Goal: Transaction & Acquisition: Register for event/course

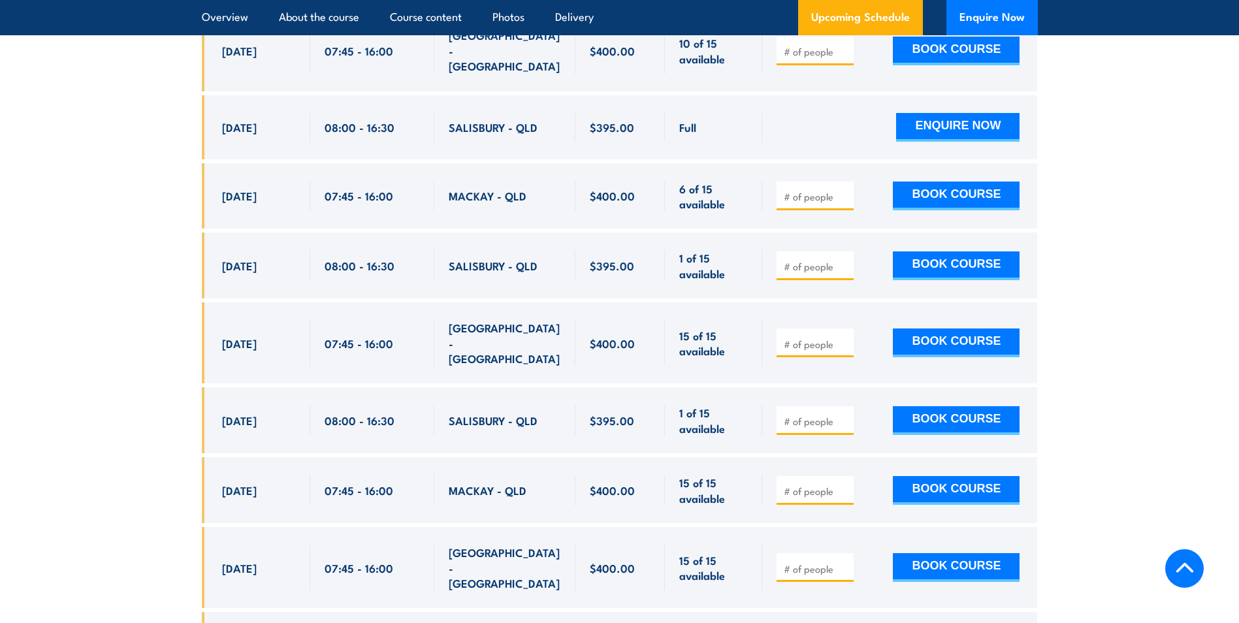
scroll to position [2538, 0]
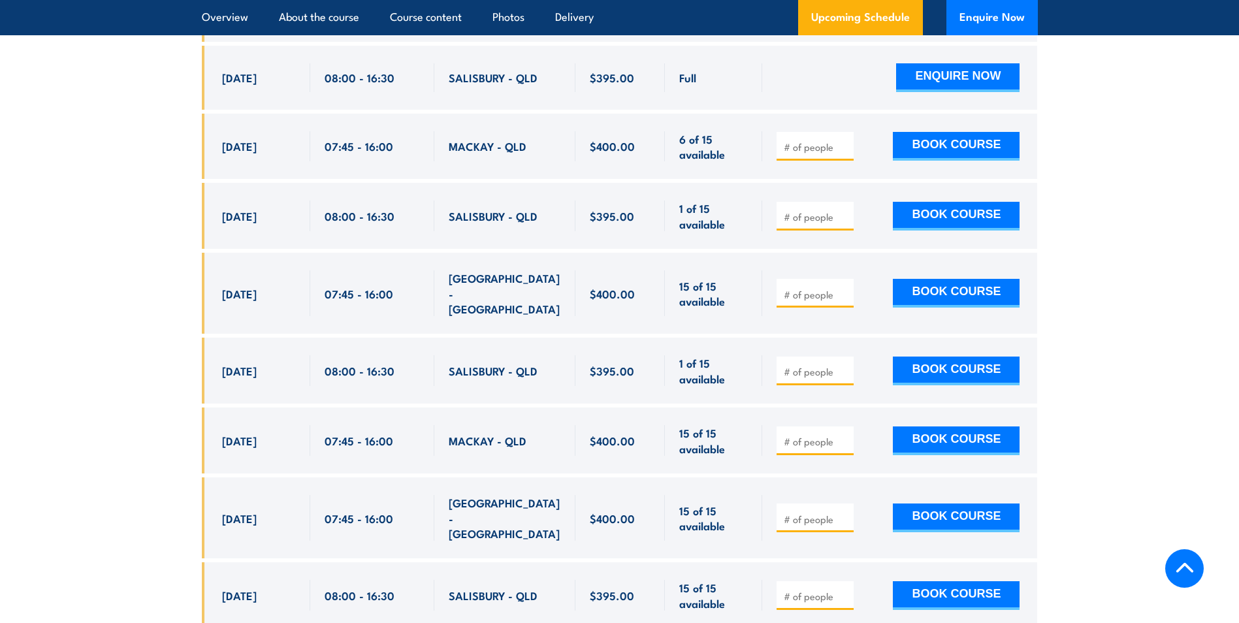
click at [818, 365] on input "number" at bounding box center [816, 371] width 65 height 13
type input "1"
click at [1080, 353] on section "UPCOMING SCHEDULE FOR - "QLD Health & Safety Representative Refresher Training"…" at bounding box center [619, 454] width 1239 height 1426
click at [977, 357] on button "BOOK COURSE" at bounding box center [956, 371] width 127 height 29
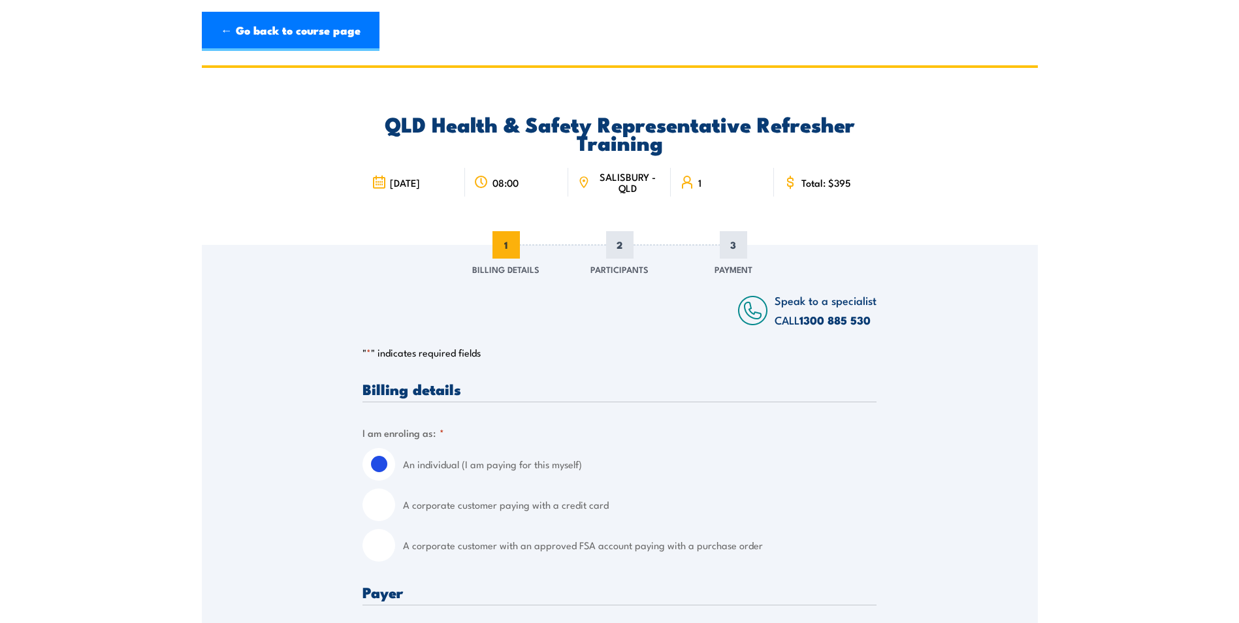
click at [929, 37] on div "← Go back to course page" at bounding box center [620, 31] width 836 height 39
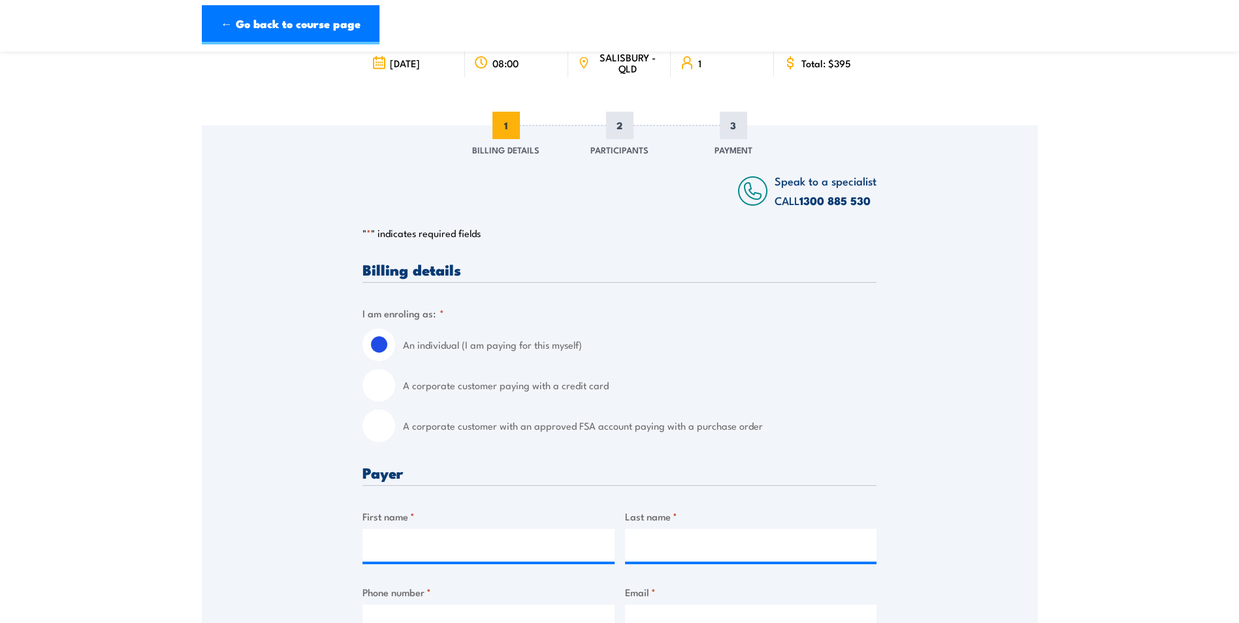
scroll to position [131, 0]
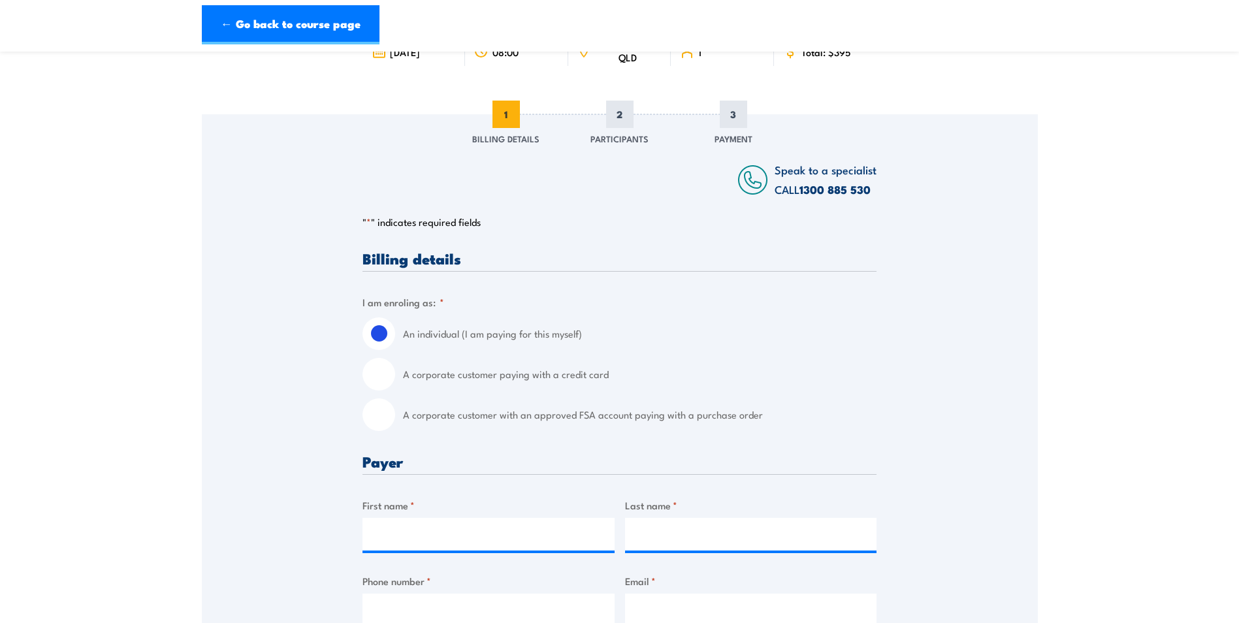
click at [465, 377] on label "A corporate customer paying with a credit card" at bounding box center [639, 374] width 473 height 33
click at [395, 377] on input "A corporate customer paying with a credit card" at bounding box center [378, 374] width 33 height 33
radio input "true"
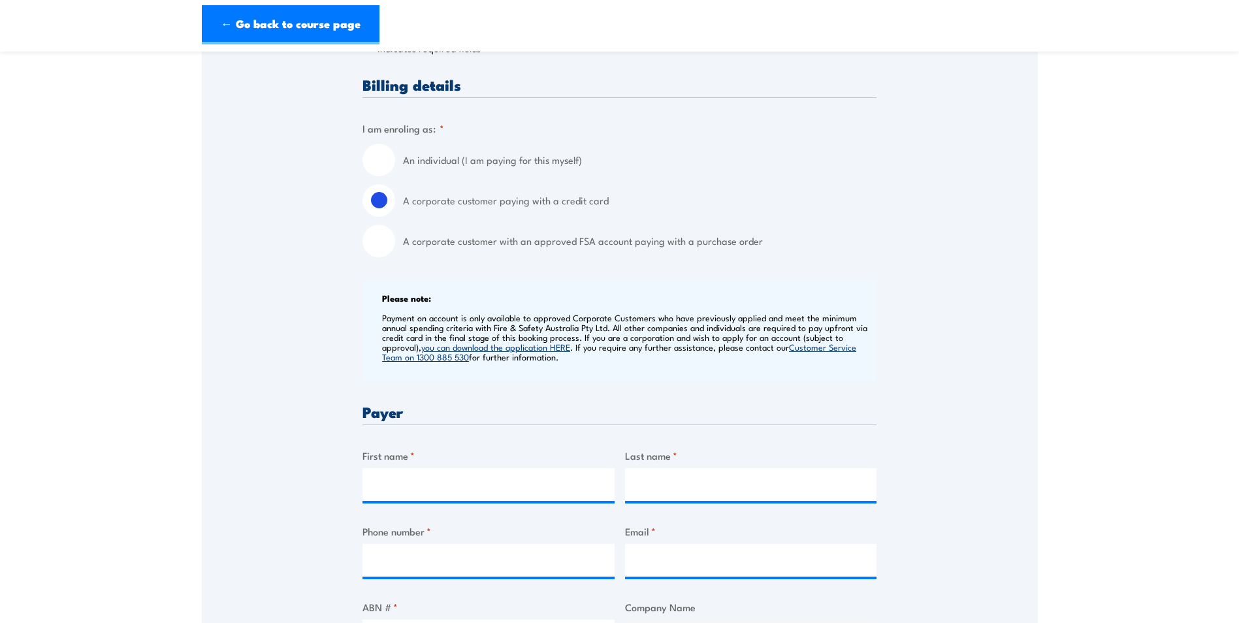
scroll to position [327, 0]
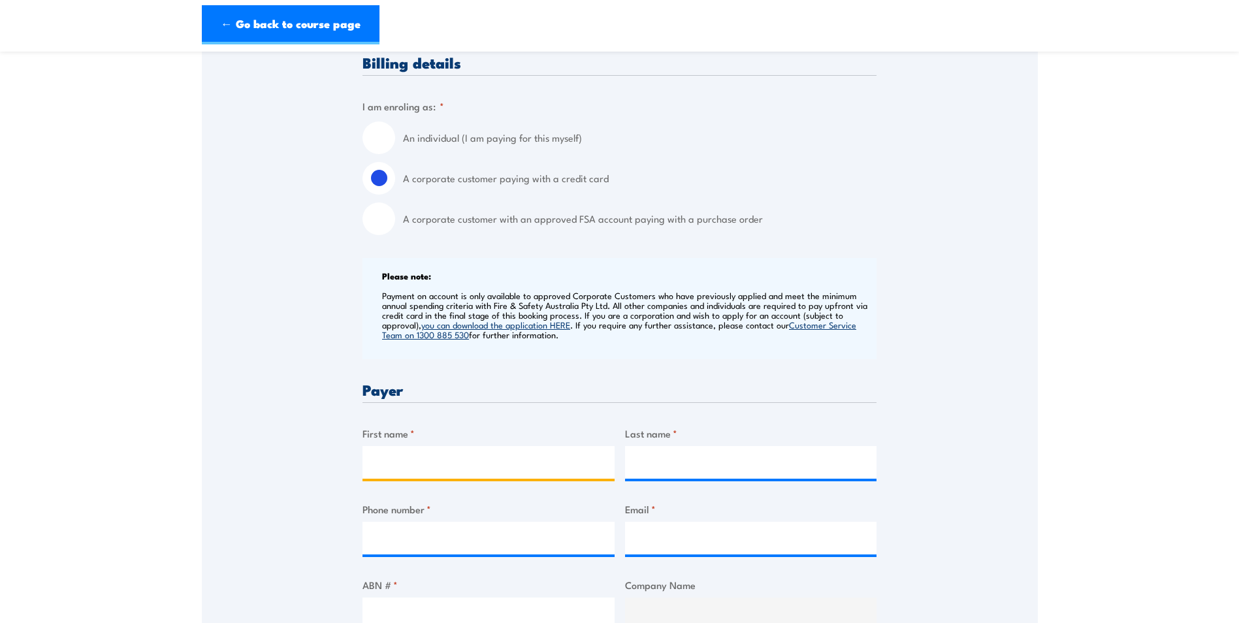
click at [505, 466] on input "First name *" at bounding box center [488, 462] width 252 height 33
type input "[PERSON_NAME]"
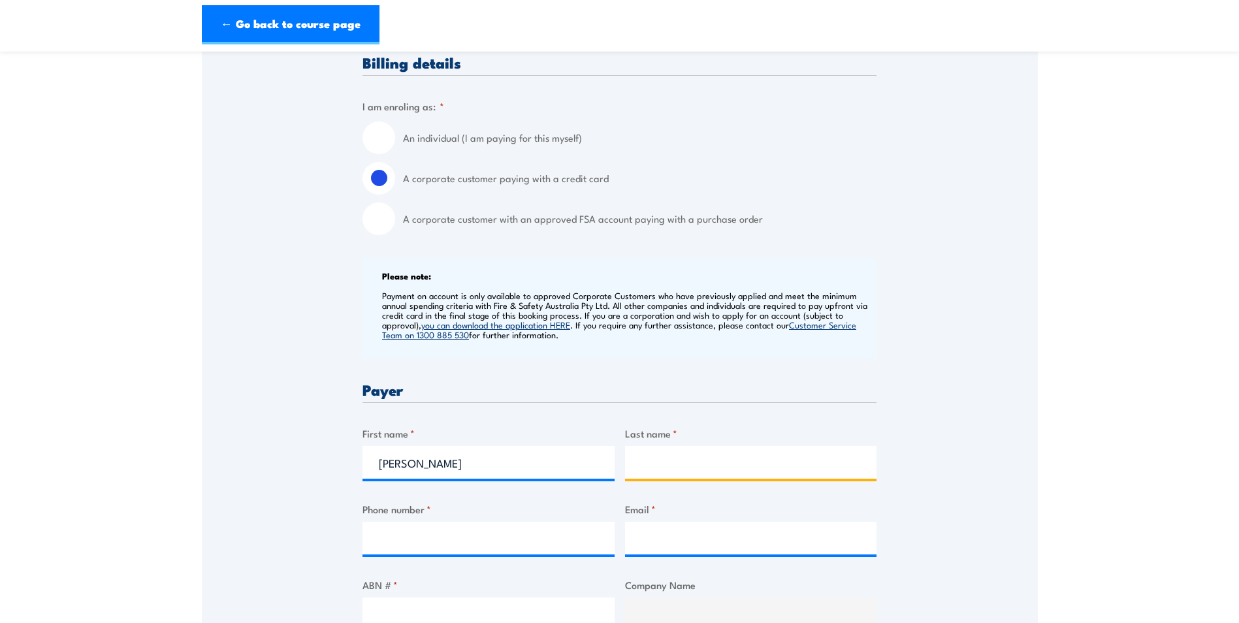
type input "Parkes"
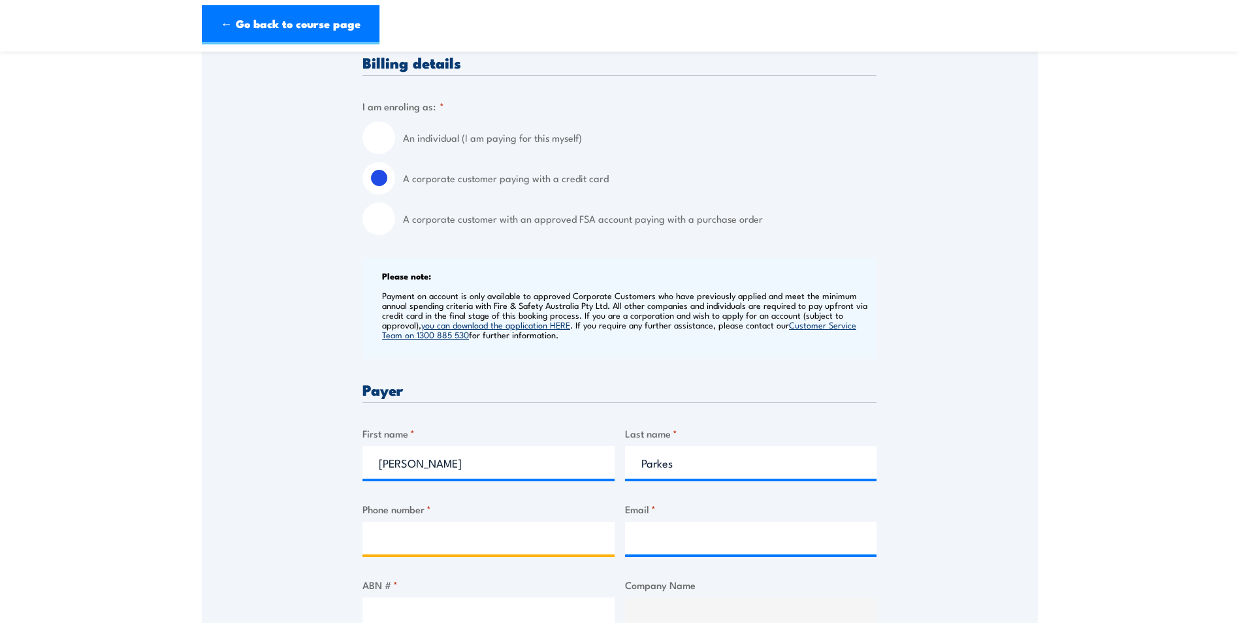
type input "0418188534"
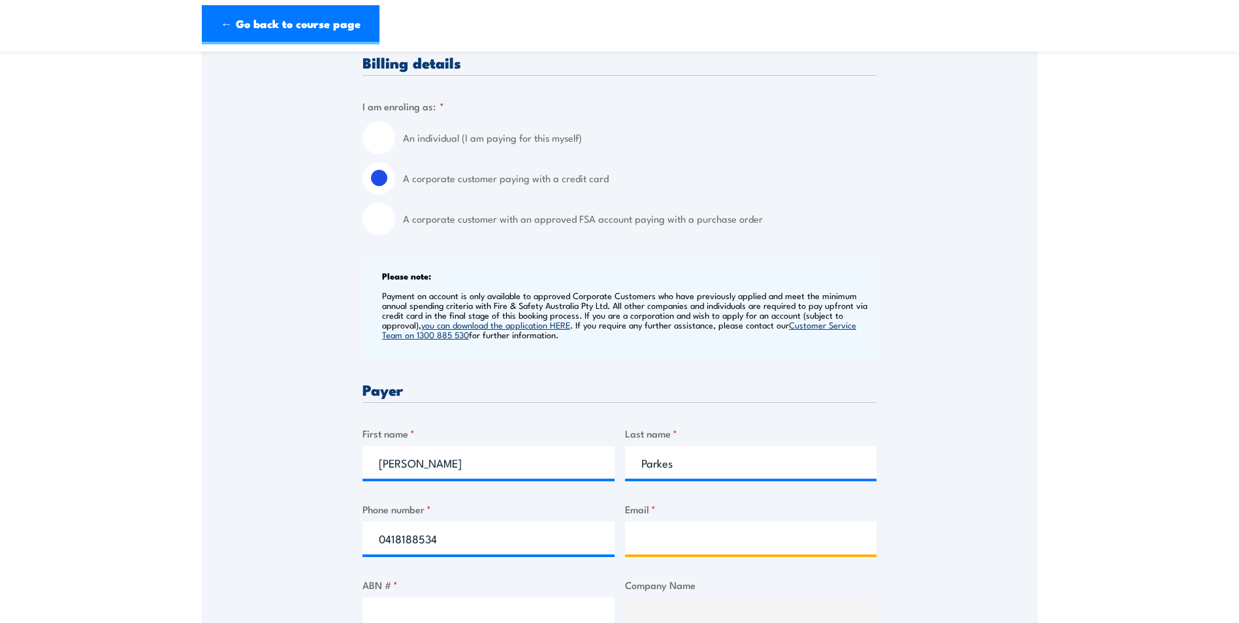
type input "[EMAIL_ADDRESS][DOMAIN_NAME]"
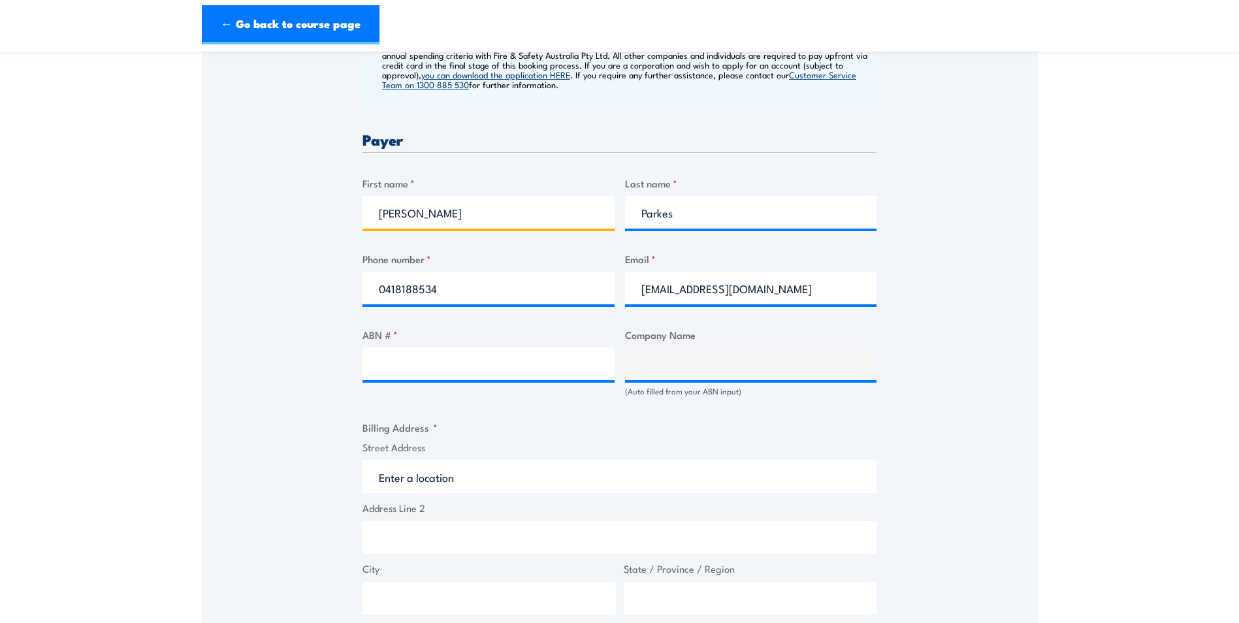
scroll to position [588, 0]
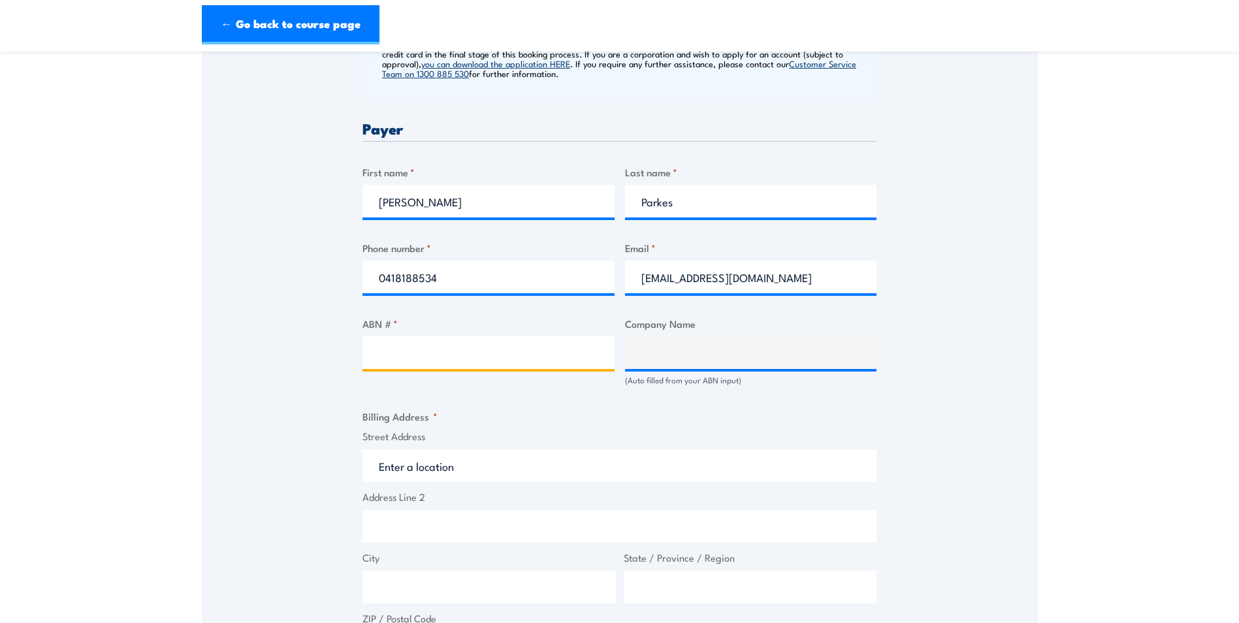
click at [516, 355] on input "ABN # *" at bounding box center [488, 352] width 252 height 33
click at [417, 349] on input "ABN # *" at bounding box center [488, 352] width 252 height 33
type input "98009713704"
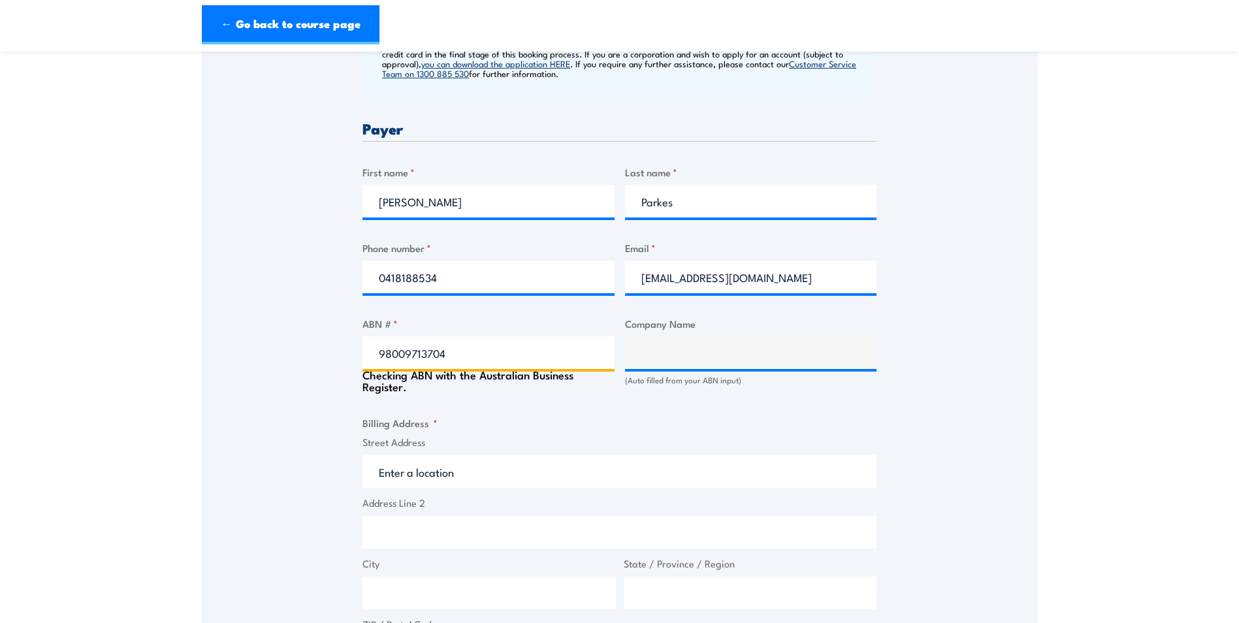
type input "MITRE 10 AUSTRALIA PTY LTD"
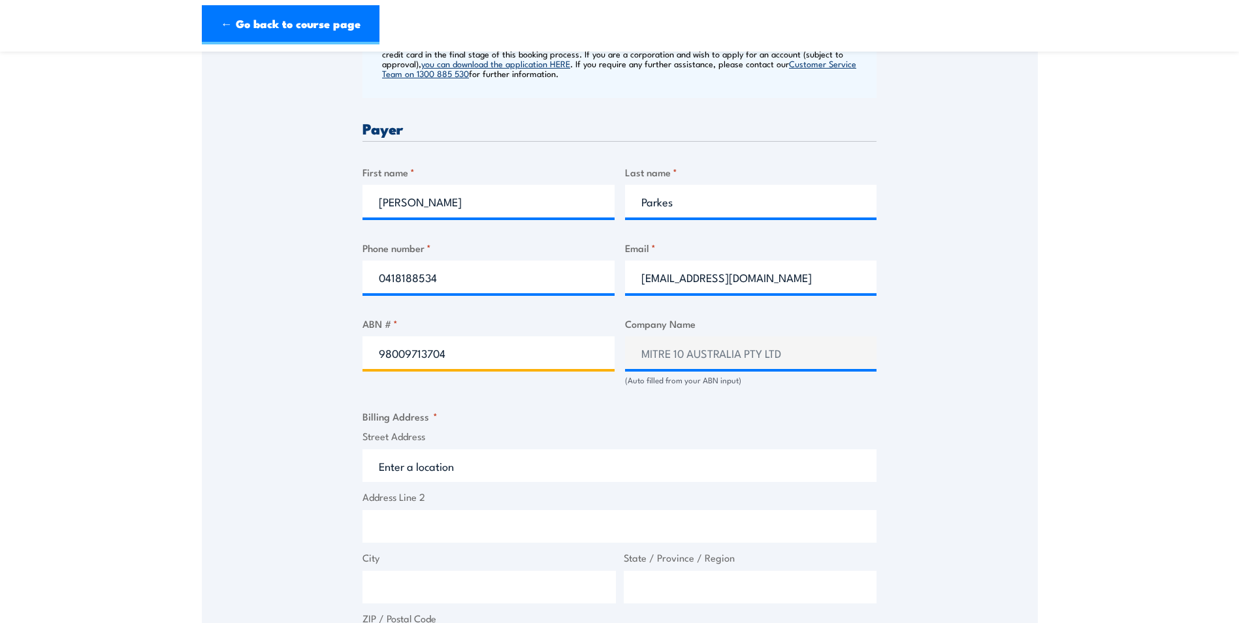
type input "98009713704"
click at [466, 410] on div "Billing details I am enroling as: * An individual (I am paying for this myself)…" at bounding box center [619, 616] width 514 height 1644
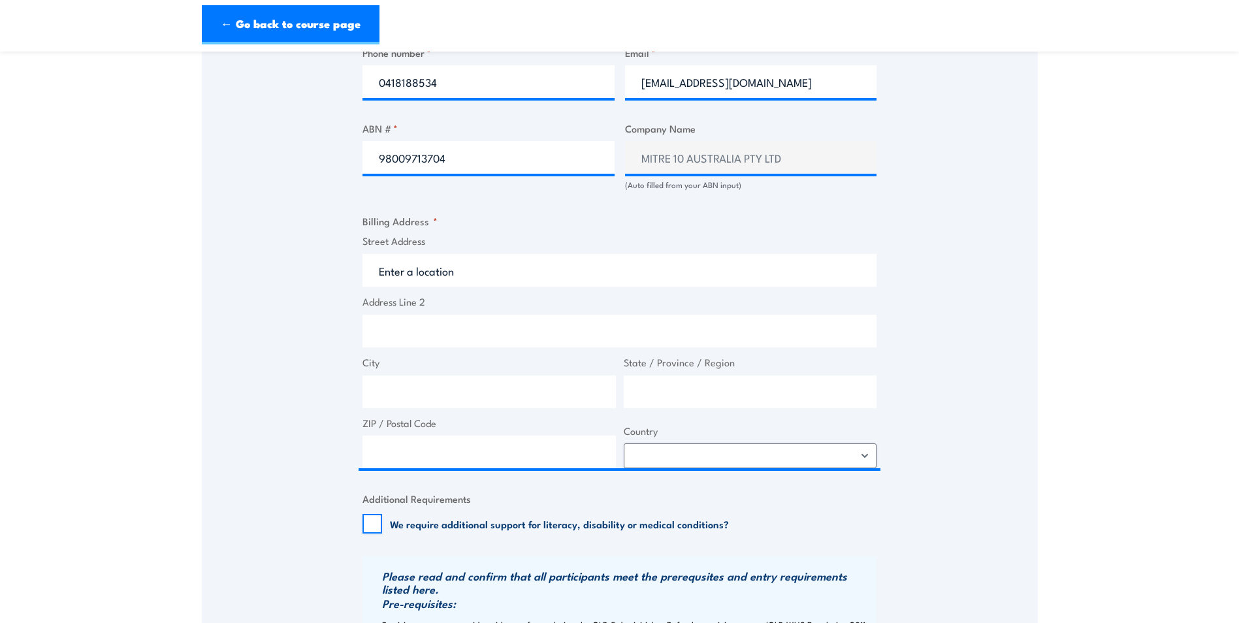
scroll to position [784, 0]
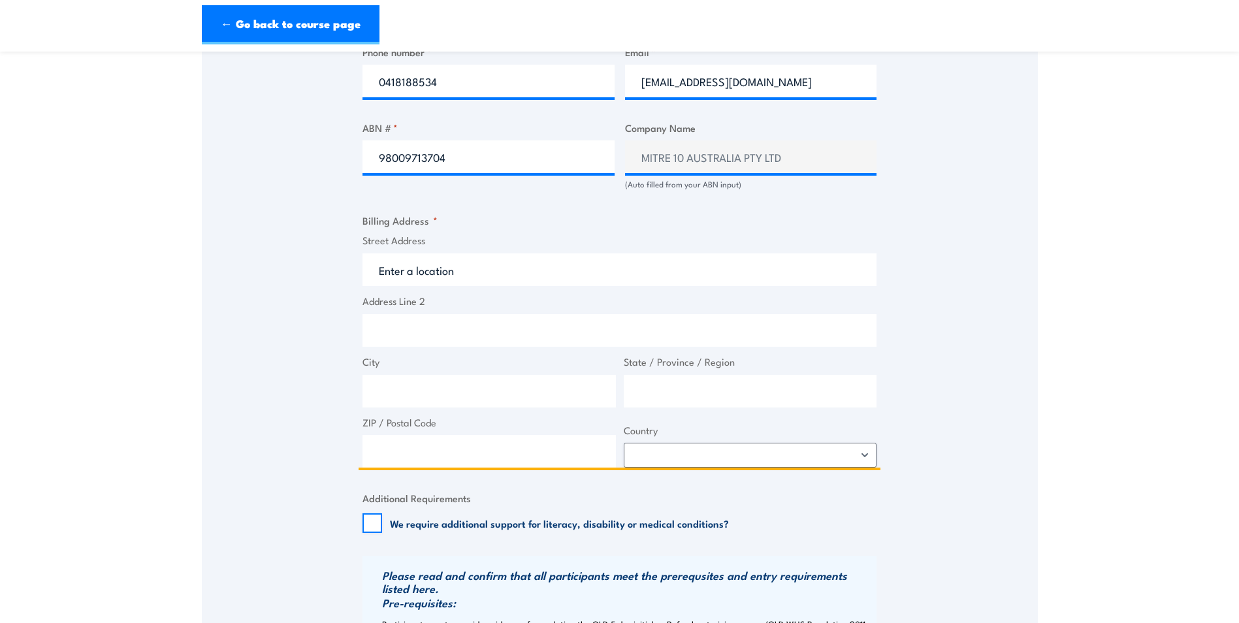
click at [501, 278] on input "Street Address" at bounding box center [619, 269] width 514 height 33
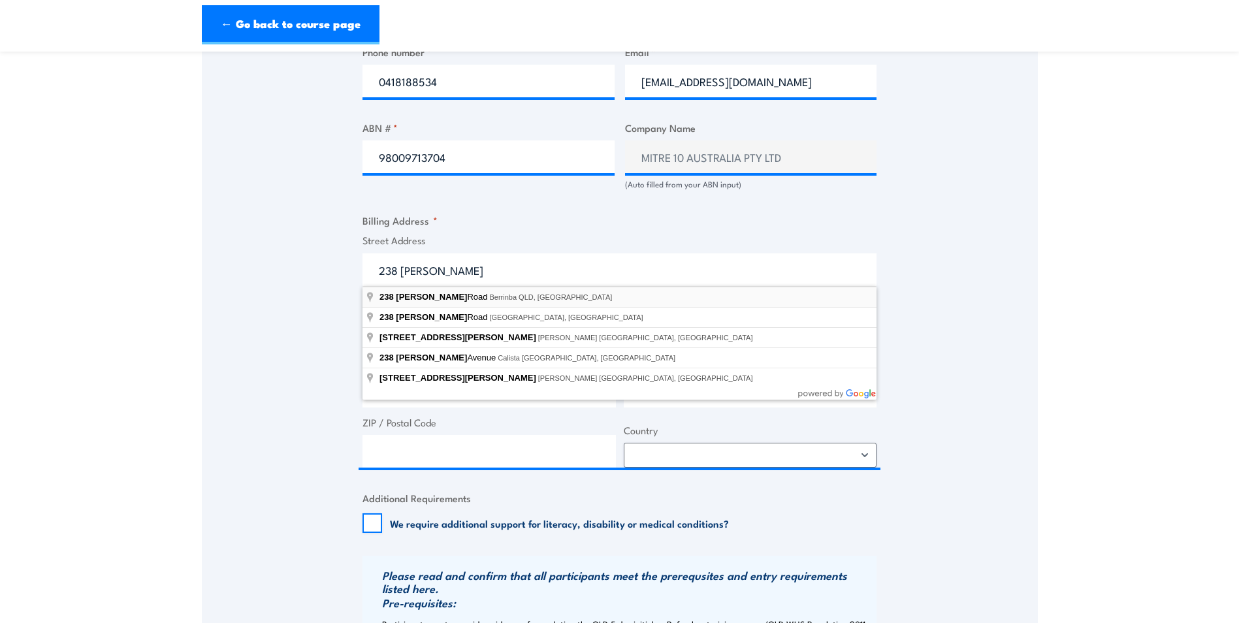
type input "[STREET_ADDRESS][PERSON_NAME]"
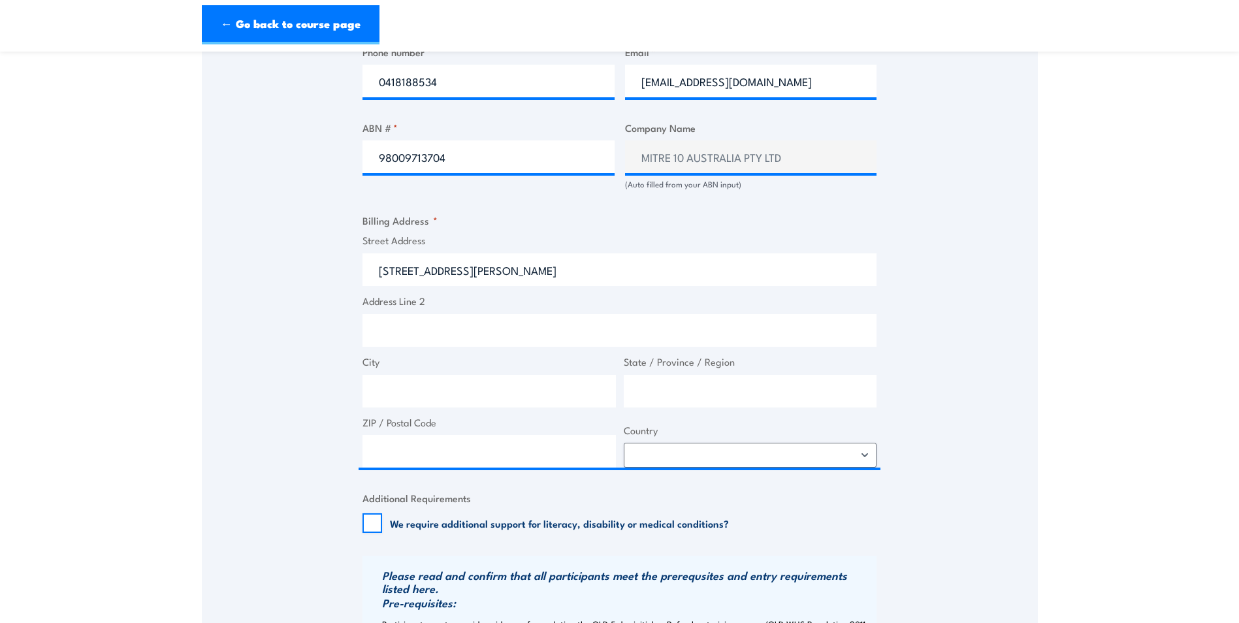
type input "[STREET_ADDRESS][PERSON_NAME]"
type input "Berrinba"
type input "[GEOGRAPHIC_DATA]"
type input "4117"
select select "[GEOGRAPHIC_DATA]"
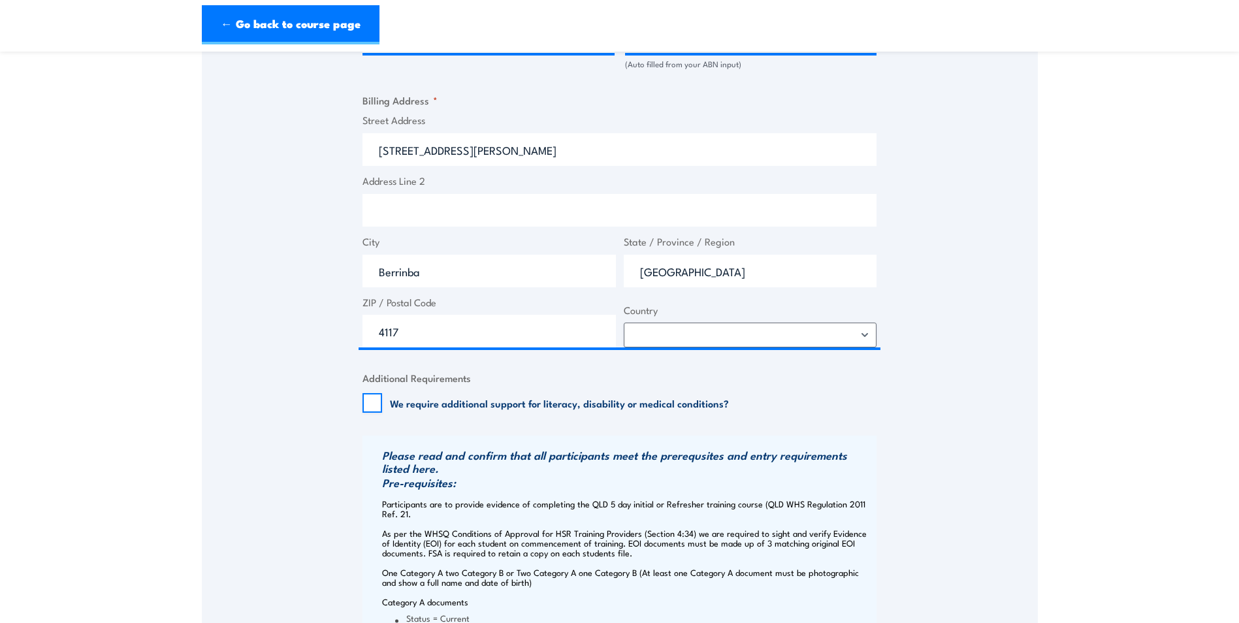
scroll to position [914, 0]
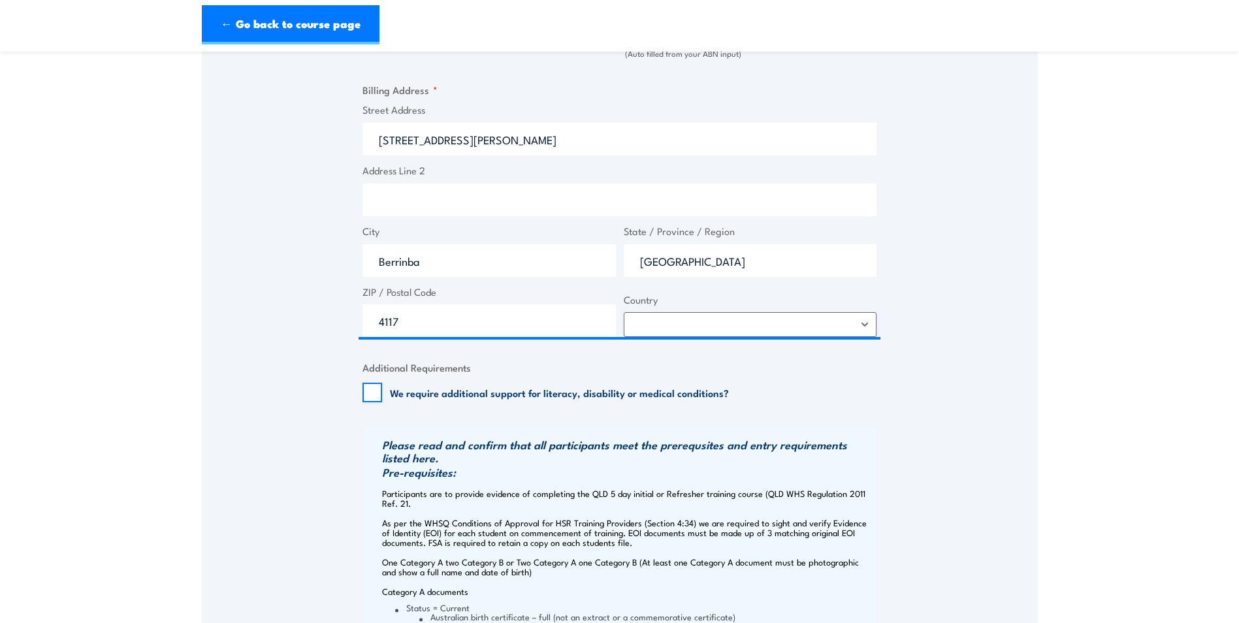
click at [308, 417] on div "Speak to a specialist CALL [PHONE_NUMBER] CALL [PHONE_NUMBER] " * " indicates r…" at bounding box center [620, 224] width 836 height 1786
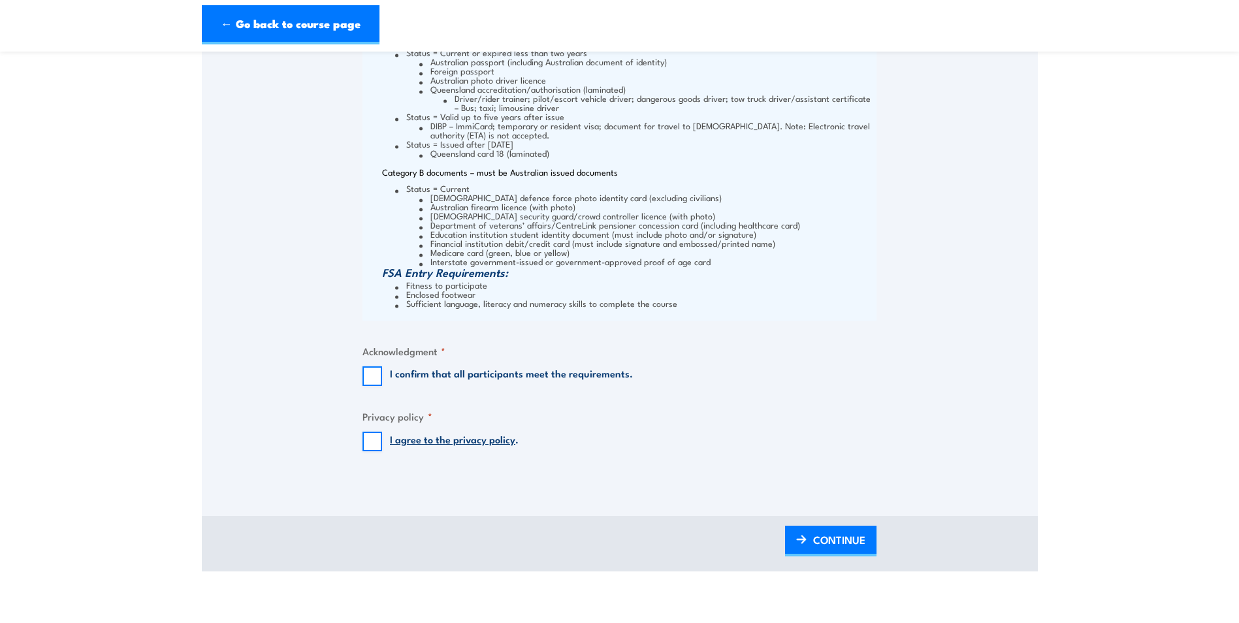
scroll to position [1567, 0]
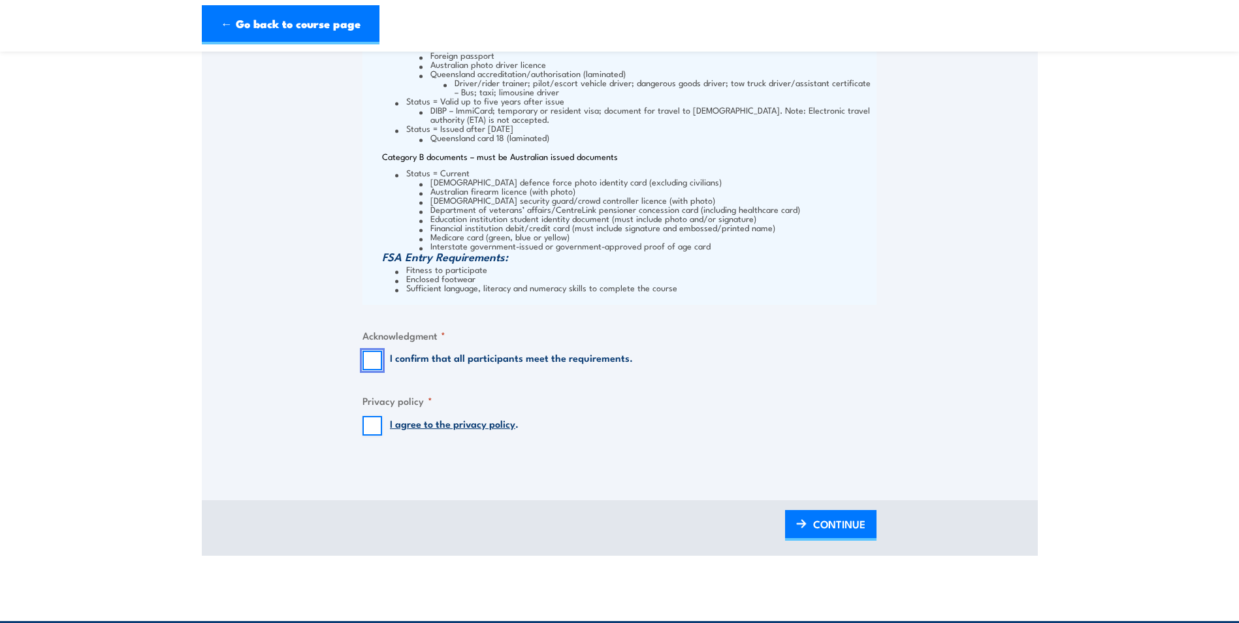
click at [370, 362] on input "I confirm that all participants meet the requirements." at bounding box center [372, 361] width 20 height 20
checkbox input "true"
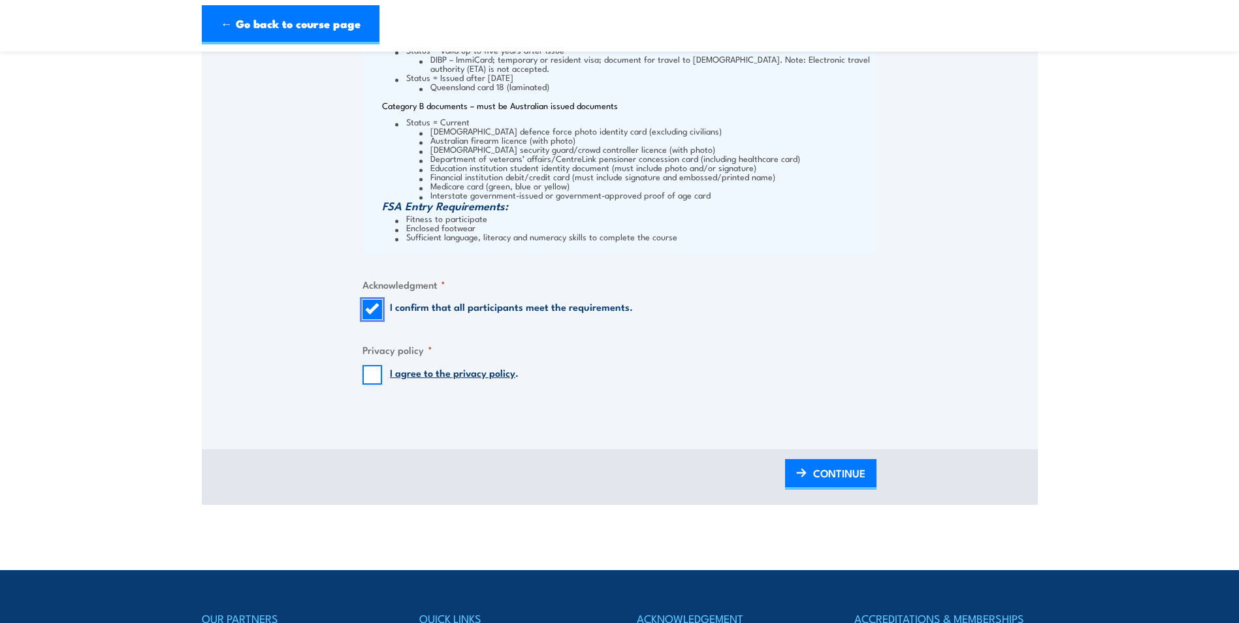
scroll to position [1698, 0]
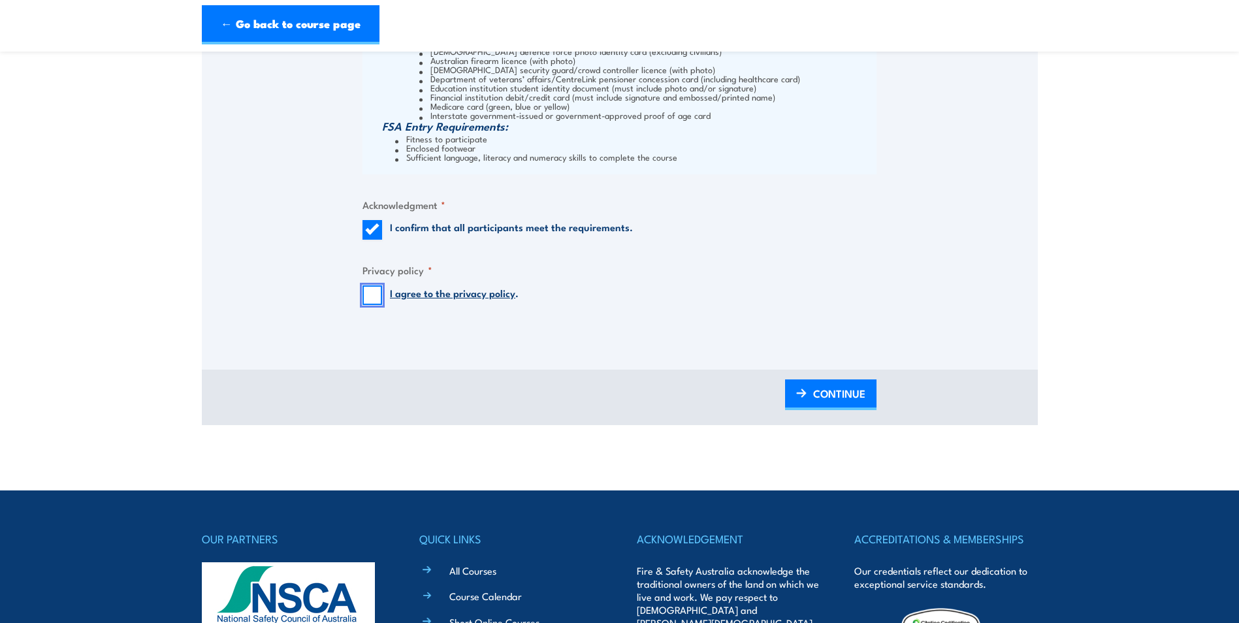
click at [373, 293] on input "I agree to the privacy policy ." at bounding box center [372, 295] width 20 height 20
checkbox input "true"
click at [838, 398] on span "CONTINUE" at bounding box center [839, 393] width 52 height 35
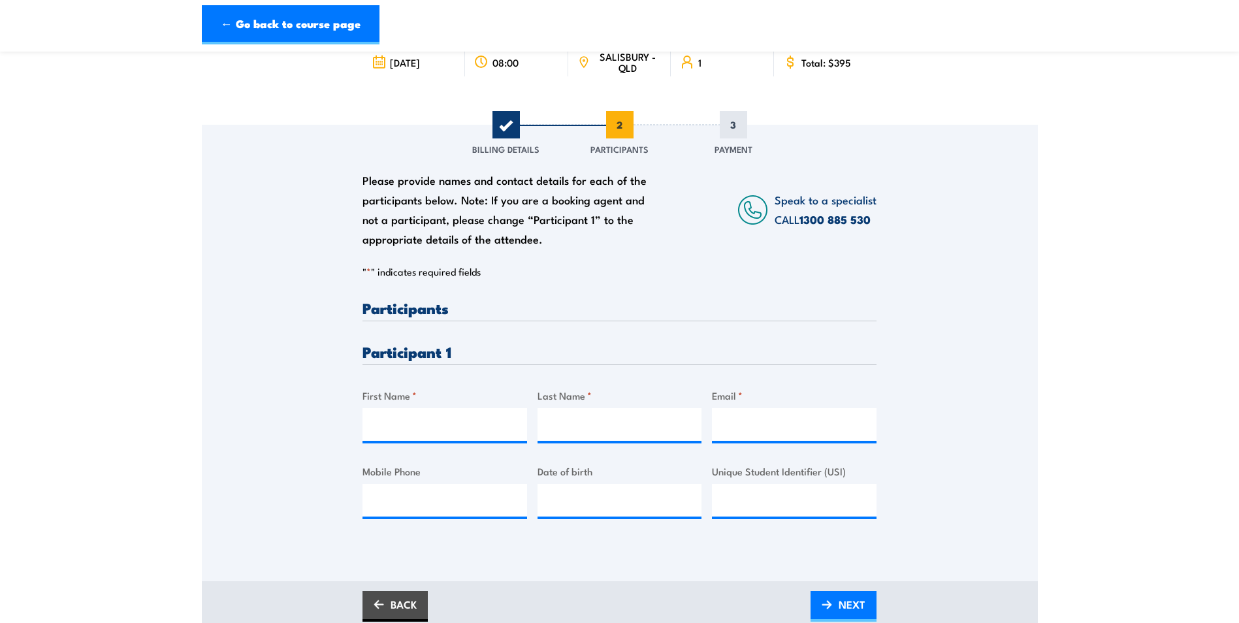
scroll to position [131, 0]
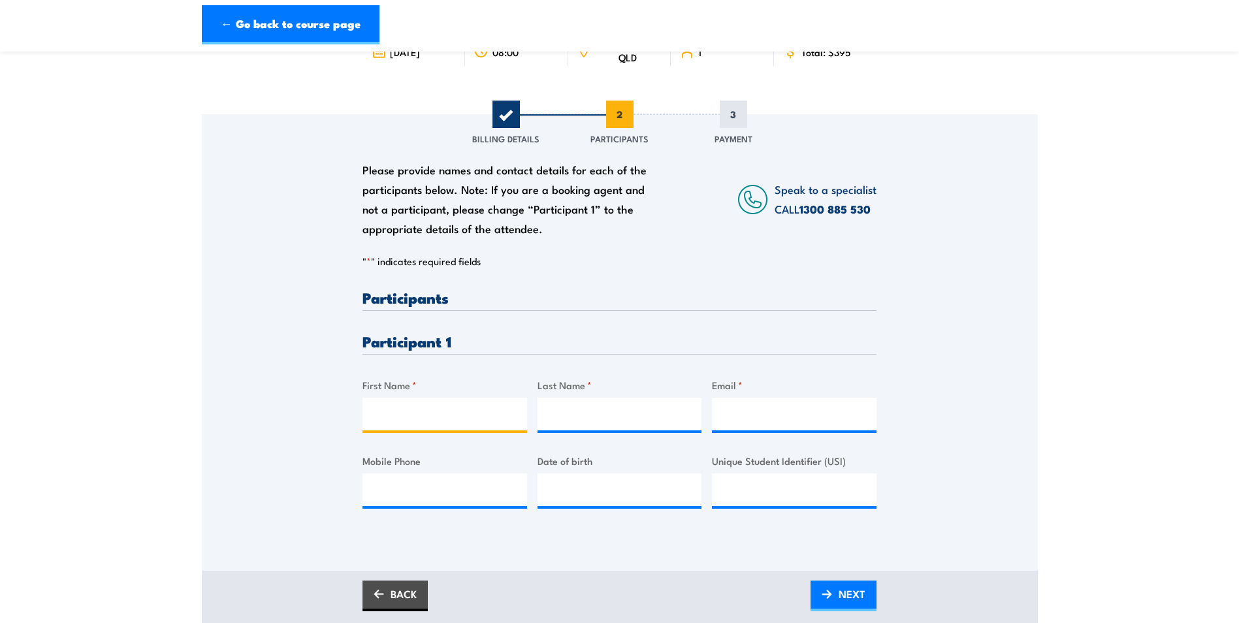
click at [460, 409] on input "First Name *" at bounding box center [444, 414] width 165 height 33
type input "[PERSON_NAME]"
click at [594, 416] on input "Last Name *" at bounding box center [619, 414] width 165 height 33
type input "L"
type input "Kalms"
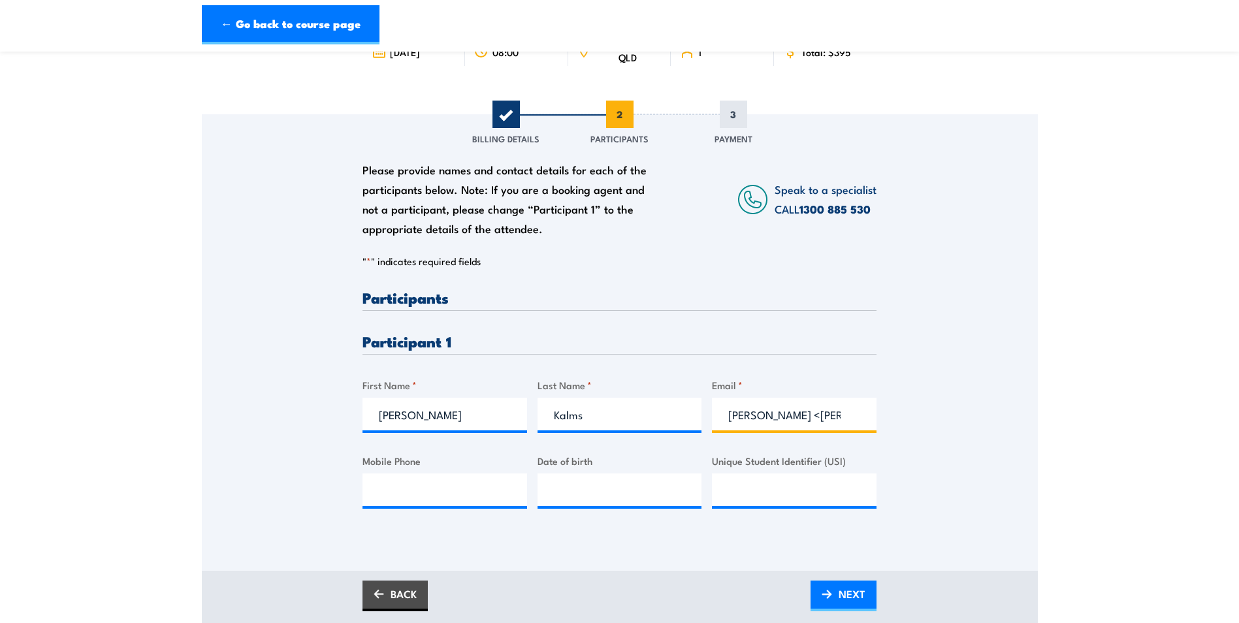
click at [853, 416] on input "[PERSON_NAME] <[PERSON_NAME][EMAIL_ADDRESS][DOMAIN_NAME]>" at bounding box center [794, 414] width 165 height 33
click at [791, 414] on input "[PERSON_NAME] <[PERSON_NAME][EMAIL_ADDRESS][DOMAIN_NAME]>" at bounding box center [794, 414] width 165 height 33
drag, startPoint x: 836, startPoint y: 417, endPoint x: 865, endPoint y: 417, distance: 29.4
click at [865, 417] on input "[PERSON_NAME][EMAIL_ADDRESS][DOMAIN_NAME]>" at bounding box center [794, 414] width 165 height 33
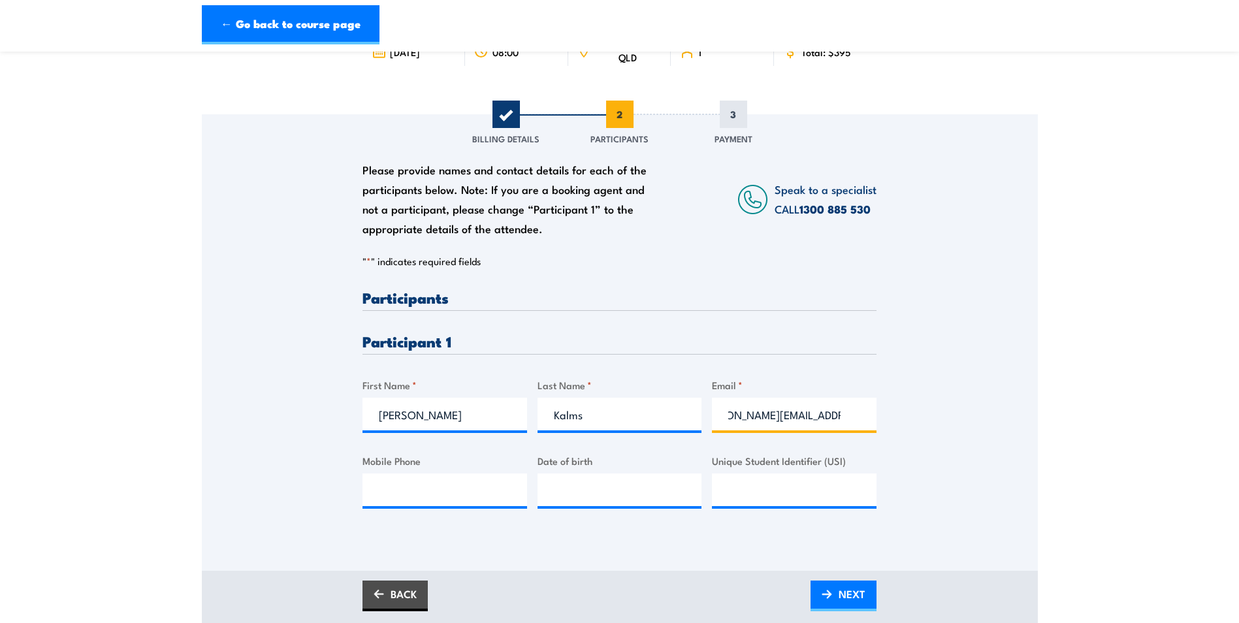
click at [844, 417] on input "[PERSON_NAME][EMAIL_ADDRESS][DOMAIN_NAME]>" at bounding box center [794, 414] width 165 height 33
type input "[PERSON_NAME][EMAIL_ADDRESS][DOMAIN_NAME]"
click at [439, 492] on input "Mobile Phone" at bounding box center [444, 489] width 165 height 33
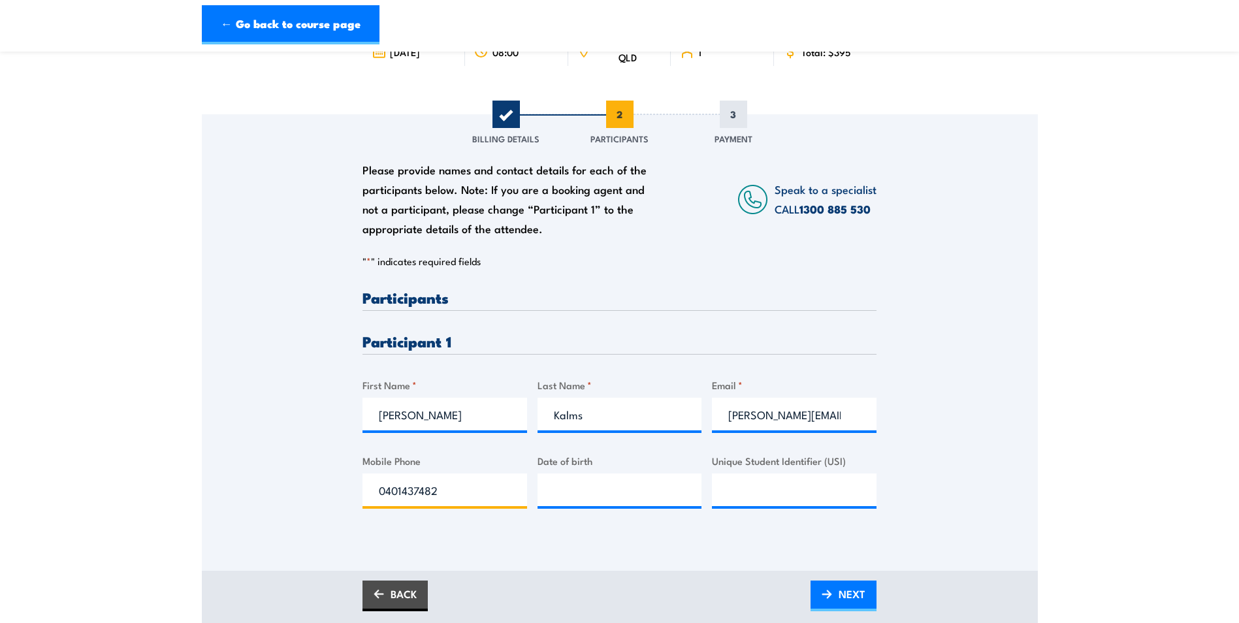
type input "0401437482"
type input "__/__/____"
click at [598, 490] on input "__/__/____" at bounding box center [619, 489] width 165 height 33
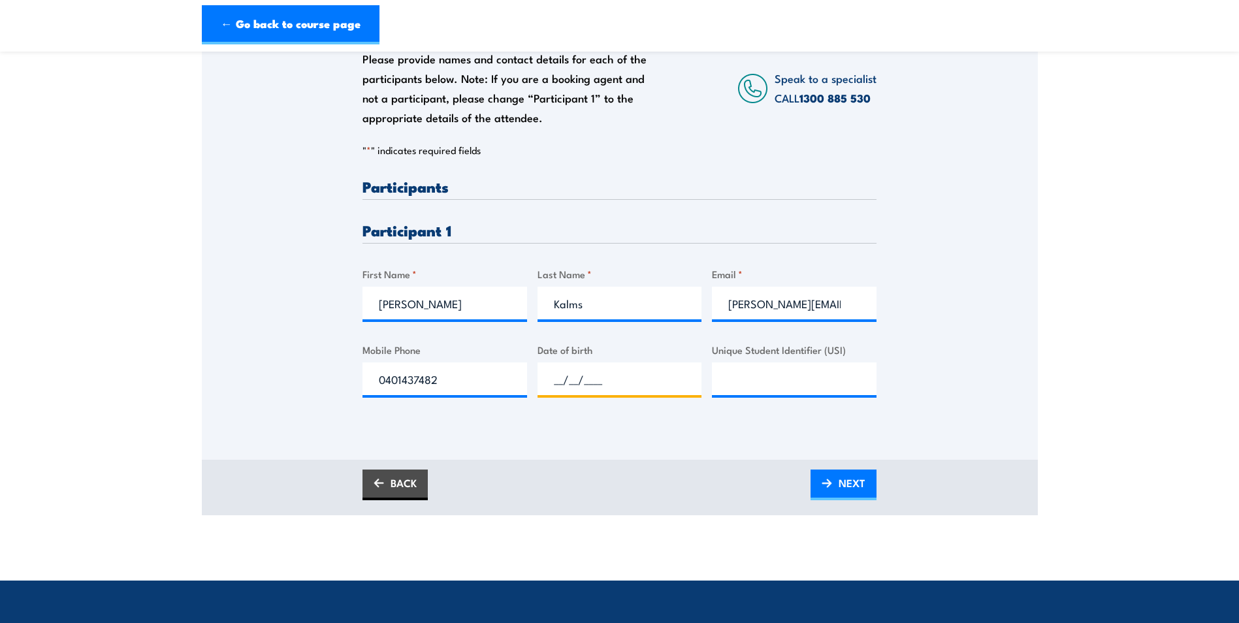
scroll to position [261, 0]
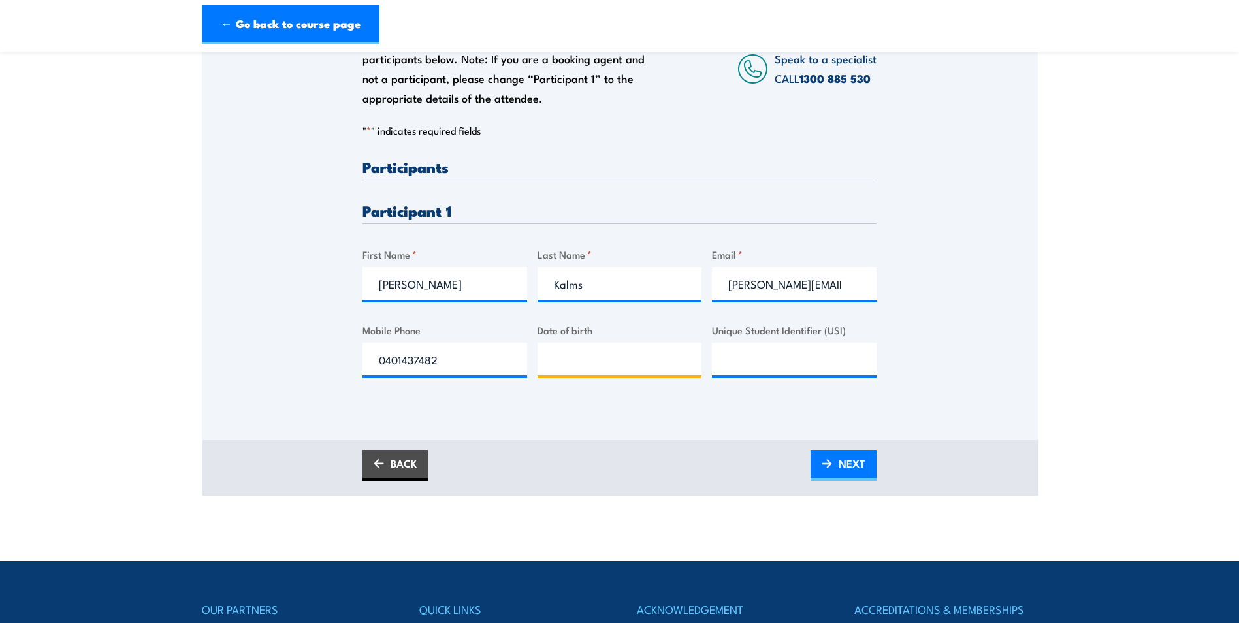
type input "__/__/____"
click at [603, 361] on input "__/__/____" at bounding box center [619, 359] width 165 height 33
type input "[DATE]"
click at [764, 368] on input "Unique Student Identifier (USI)" at bounding box center [794, 359] width 165 height 33
paste input "YZFR3QC4YA"
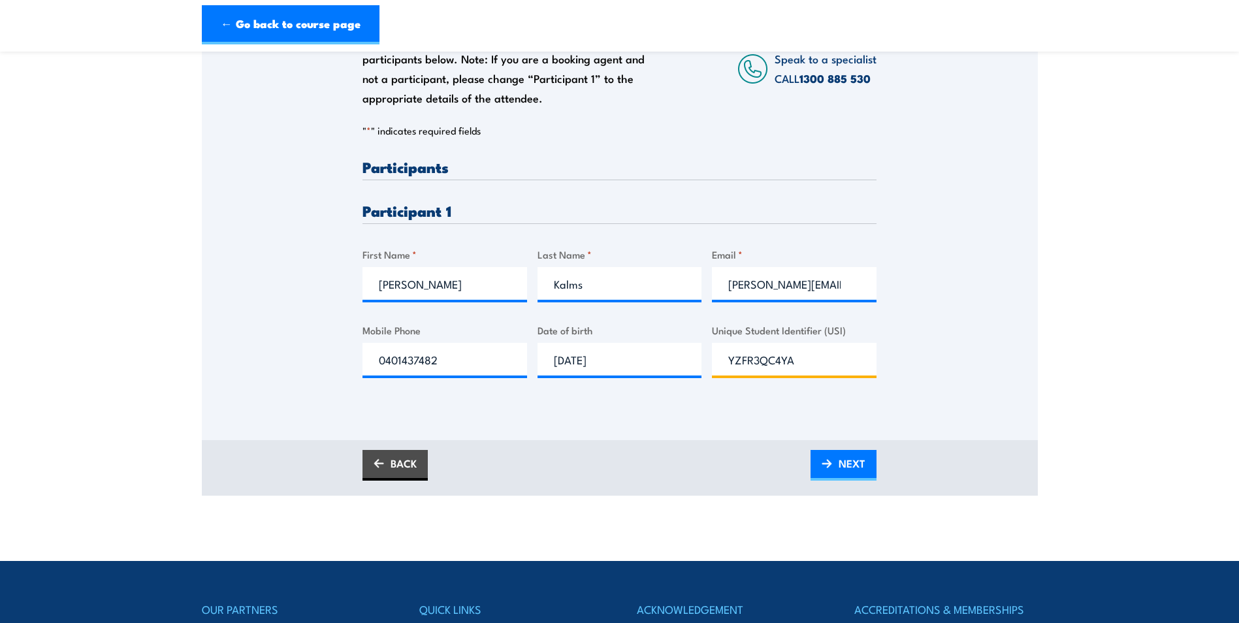
type input "YZFR3QC4YA"
drag, startPoint x: 764, startPoint y: 285, endPoint x: 751, endPoint y: 283, distance: 13.1
click at [764, 285] on input "[PERSON_NAME][EMAIL_ADDRESS][DOMAIN_NAME]" at bounding box center [794, 283] width 165 height 33
drag, startPoint x: 731, startPoint y: 282, endPoint x: 868, endPoint y: 283, distance: 136.5
click at [868, 283] on input "[PERSON_NAME][EMAIL_ADDRESS][DOMAIN_NAME]" at bounding box center [794, 283] width 165 height 33
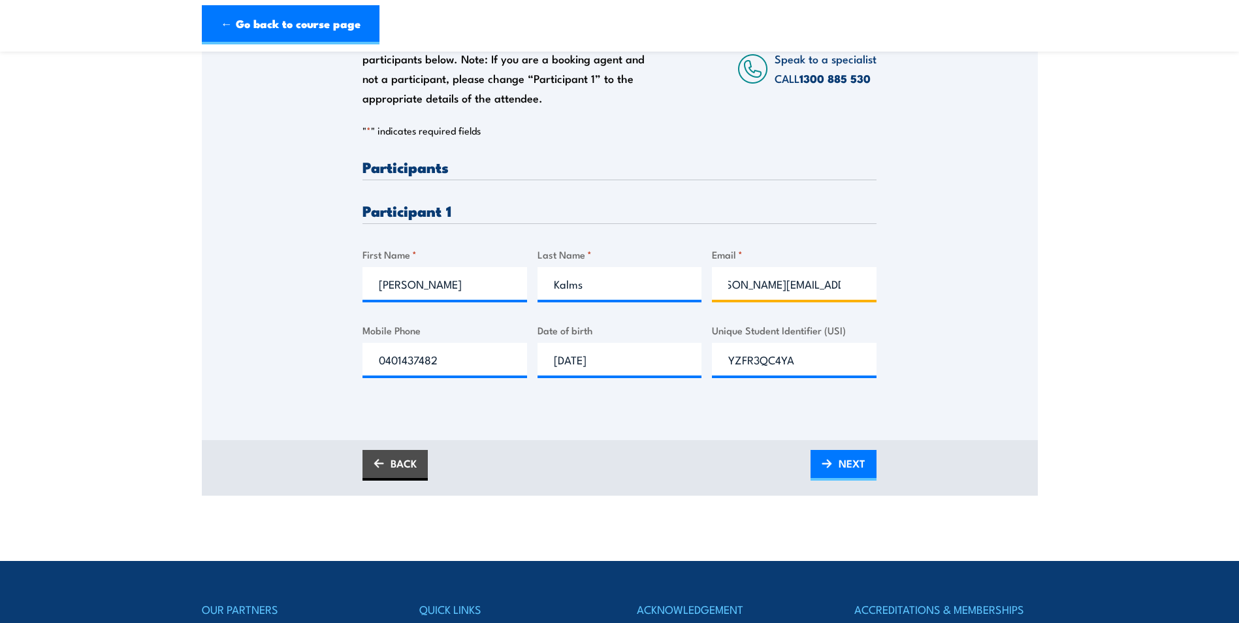
paste input "[EMAIL_ADDRESS][DOMAIN_NAME]"
type input "[EMAIL_ADDRESS][DOMAIN_NAME]"
drag, startPoint x: 833, startPoint y: 458, endPoint x: 840, endPoint y: 462, distance: 8.2
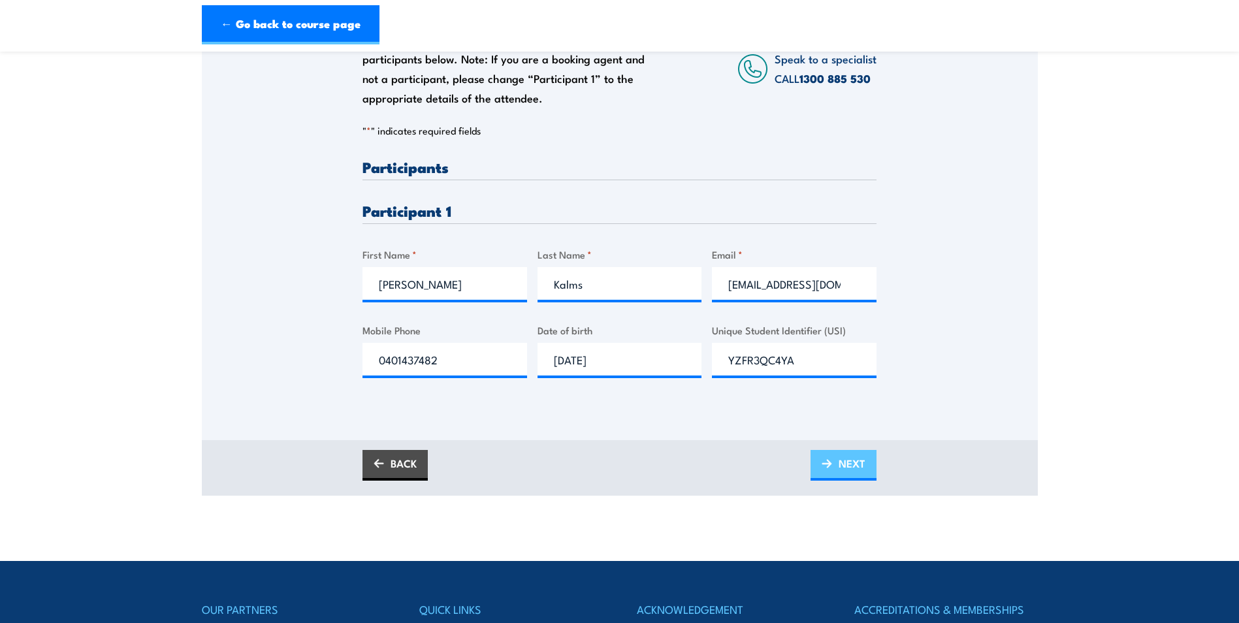
click at [833, 458] on link "NEXT" at bounding box center [843, 465] width 66 height 31
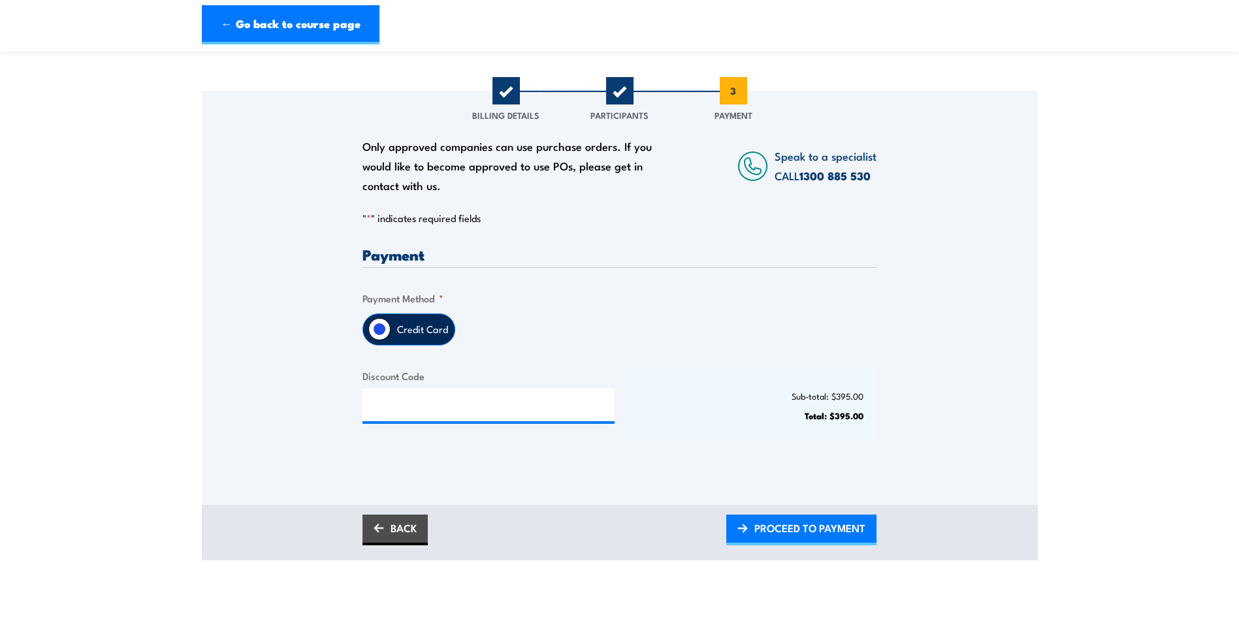
scroll to position [131, 0]
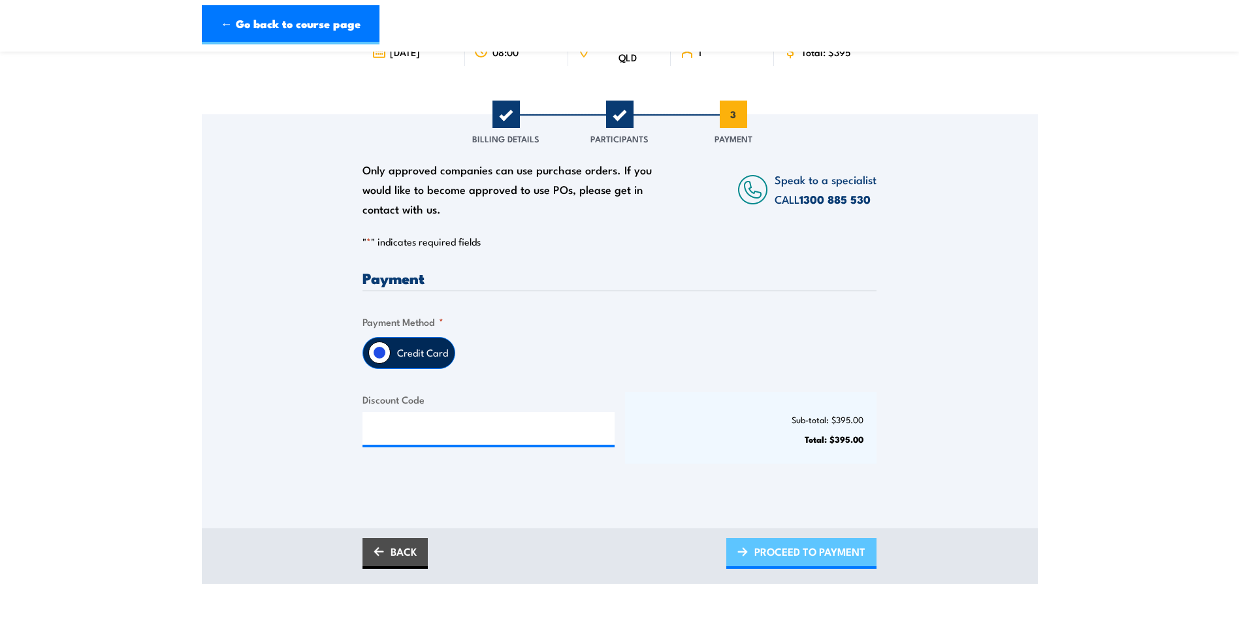
click at [822, 550] on span "PROCEED TO PAYMENT" at bounding box center [809, 551] width 111 height 35
